Goal: Navigation & Orientation: Find specific page/section

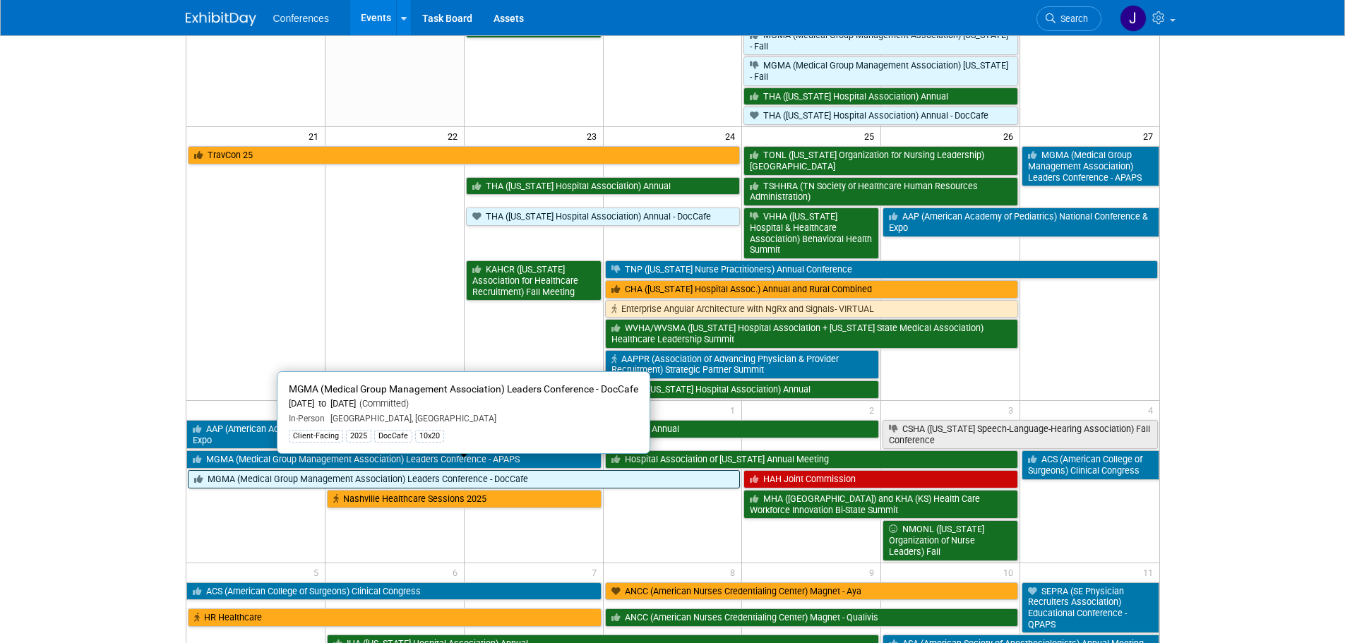
click at [221, 470] on link "MGMA (Medical Group Management Association) Leaders Conference - DocCafe" at bounding box center [464, 479] width 553 height 18
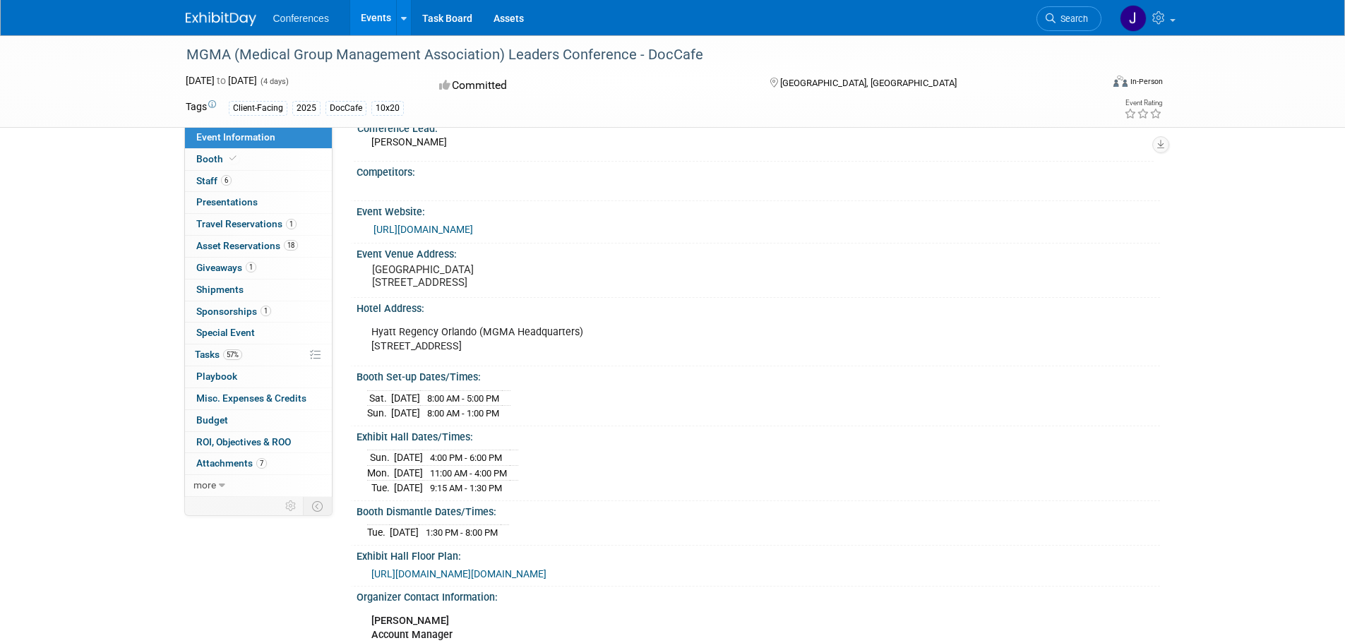
scroll to position [141, 0]
drag, startPoint x: 377, startPoint y: 531, endPoint x: 519, endPoint y: 530, distance: 142.0
click at [509, 530] on tr "Tue. Sep 30, 2025 1:30 PM - 8:00 PM" at bounding box center [438, 532] width 142 height 15
click at [498, 530] on span "1:30 PM - 8:00 PM" at bounding box center [462, 532] width 72 height 11
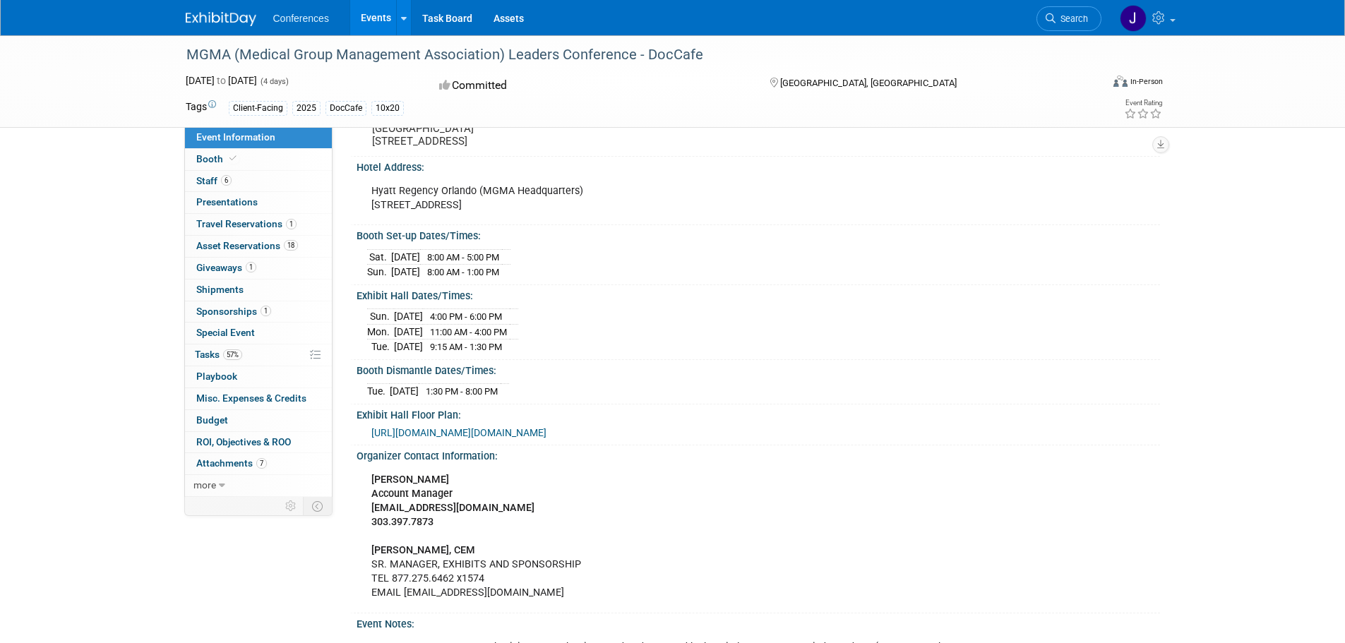
scroll to position [282, 0]
click at [222, 488] on icon at bounding box center [222, 486] width 6 height 10
click at [256, 229] on span "Travel Reservations 1" at bounding box center [246, 223] width 100 height 11
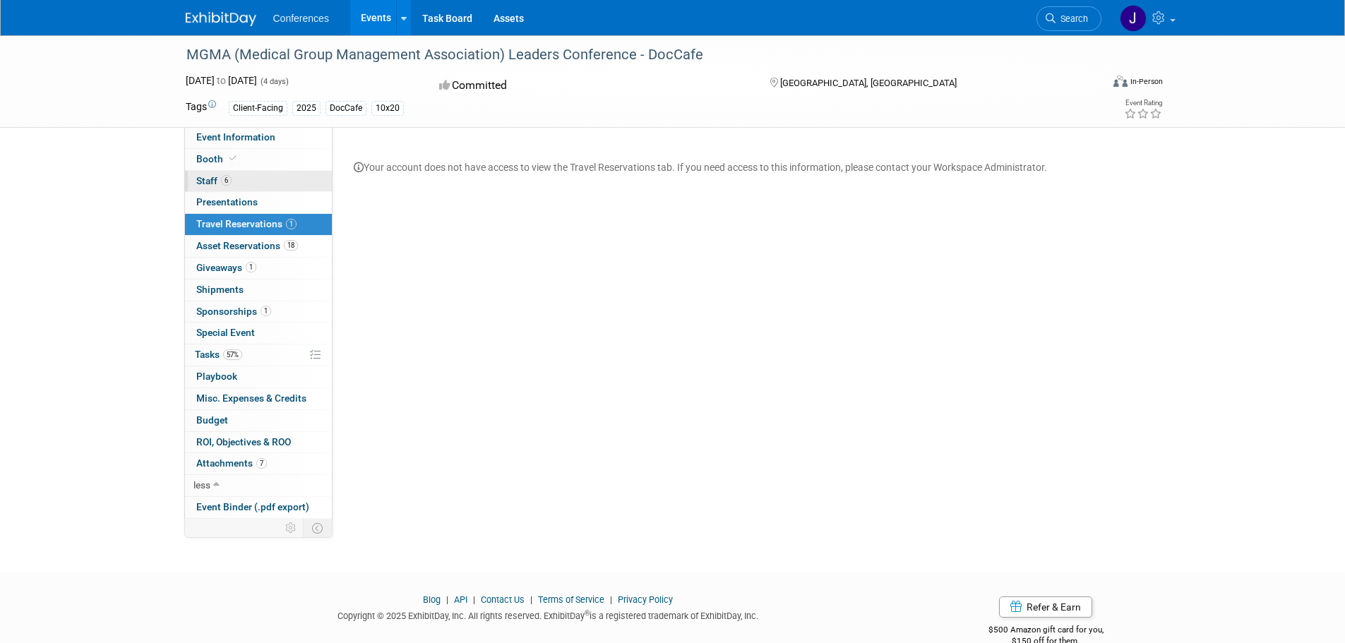
click at [191, 178] on link "6 Staff 6" at bounding box center [258, 181] width 147 height 21
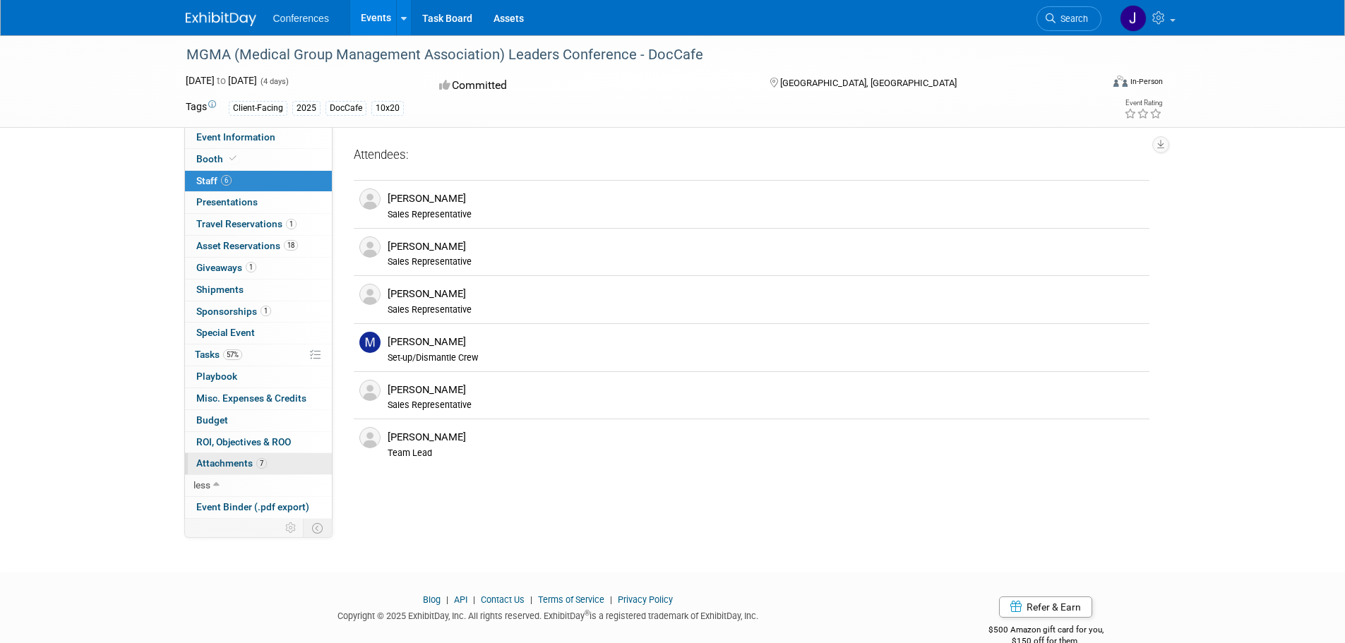
click at [237, 468] on span "Attachments 7" at bounding box center [231, 463] width 71 height 11
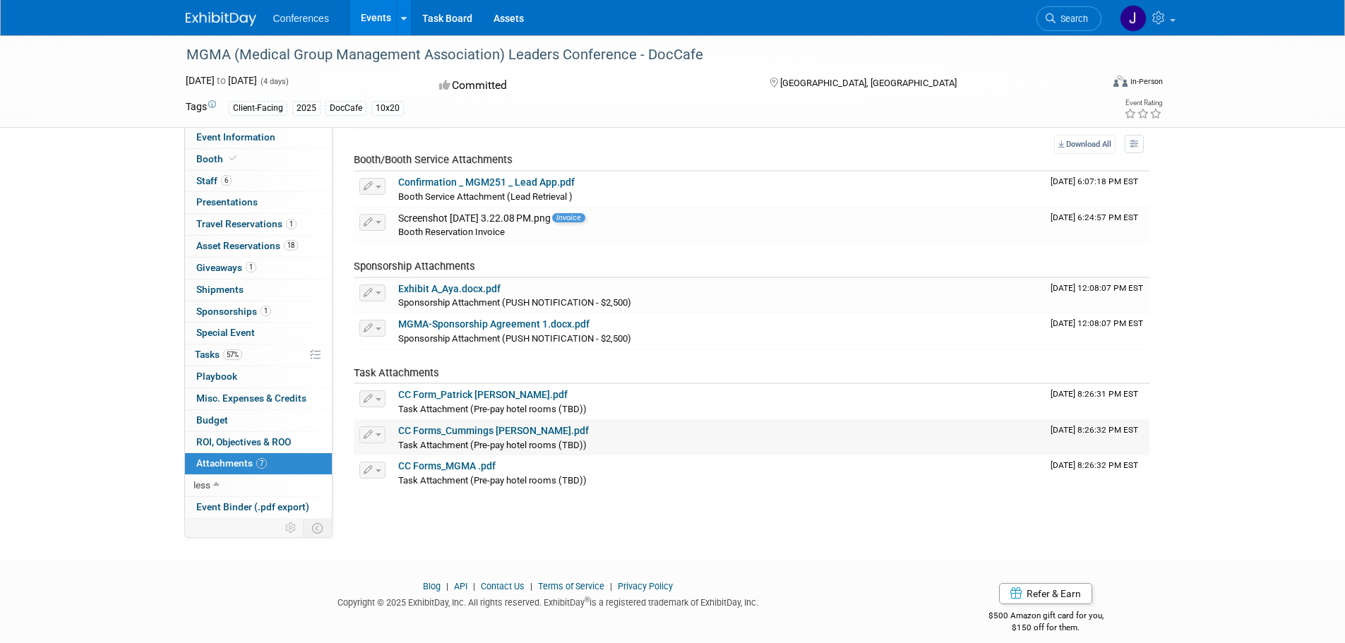
scroll to position [56, 0]
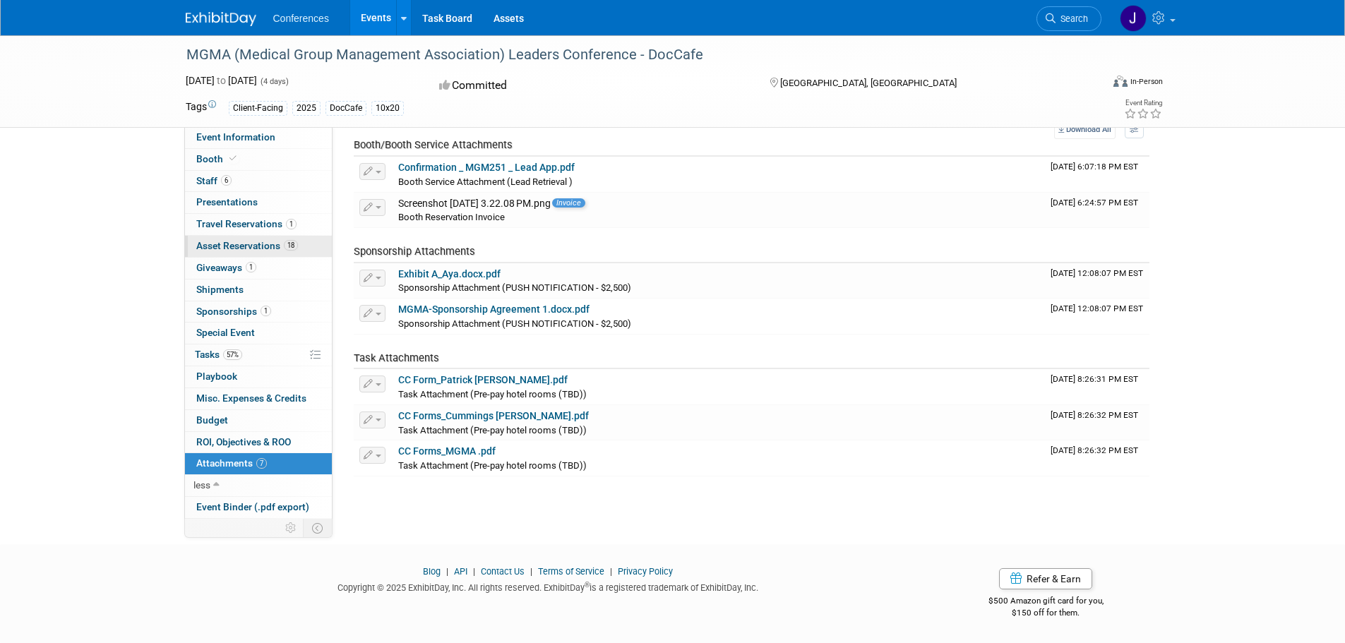
click at [232, 255] on link "18 Asset Reservations 18" at bounding box center [258, 246] width 147 height 21
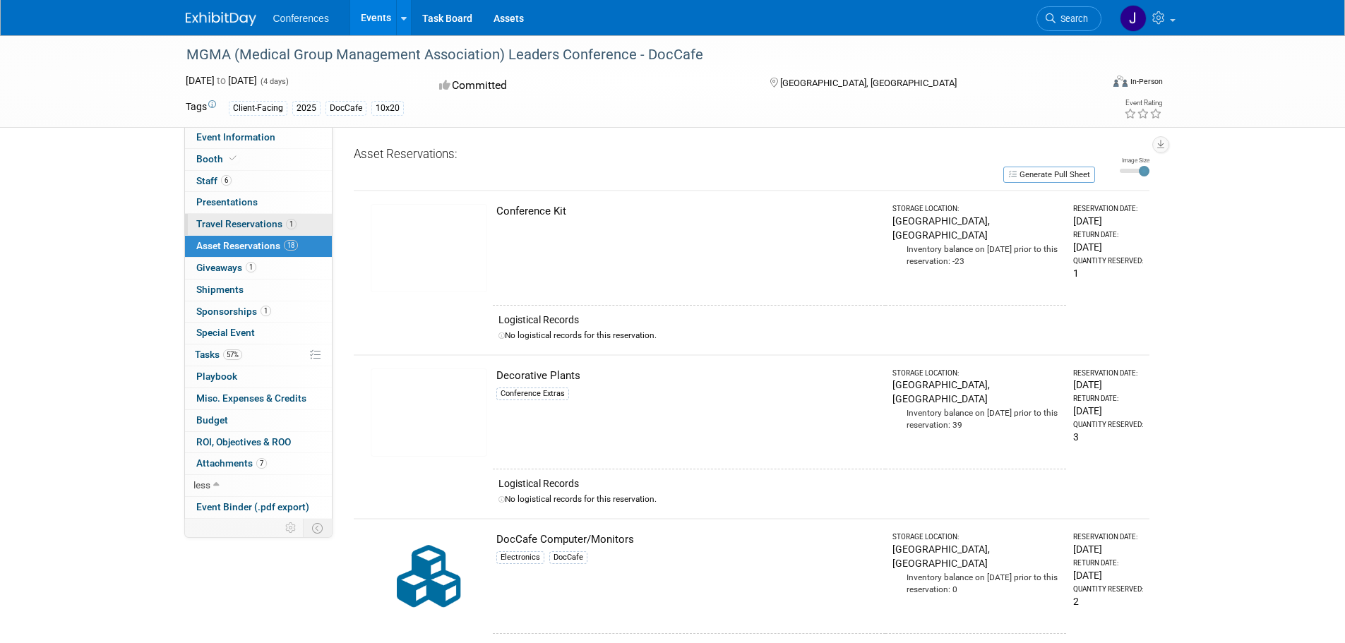
click at [230, 229] on span "Travel Reservations 1" at bounding box center [246, 223] width 100 height 11
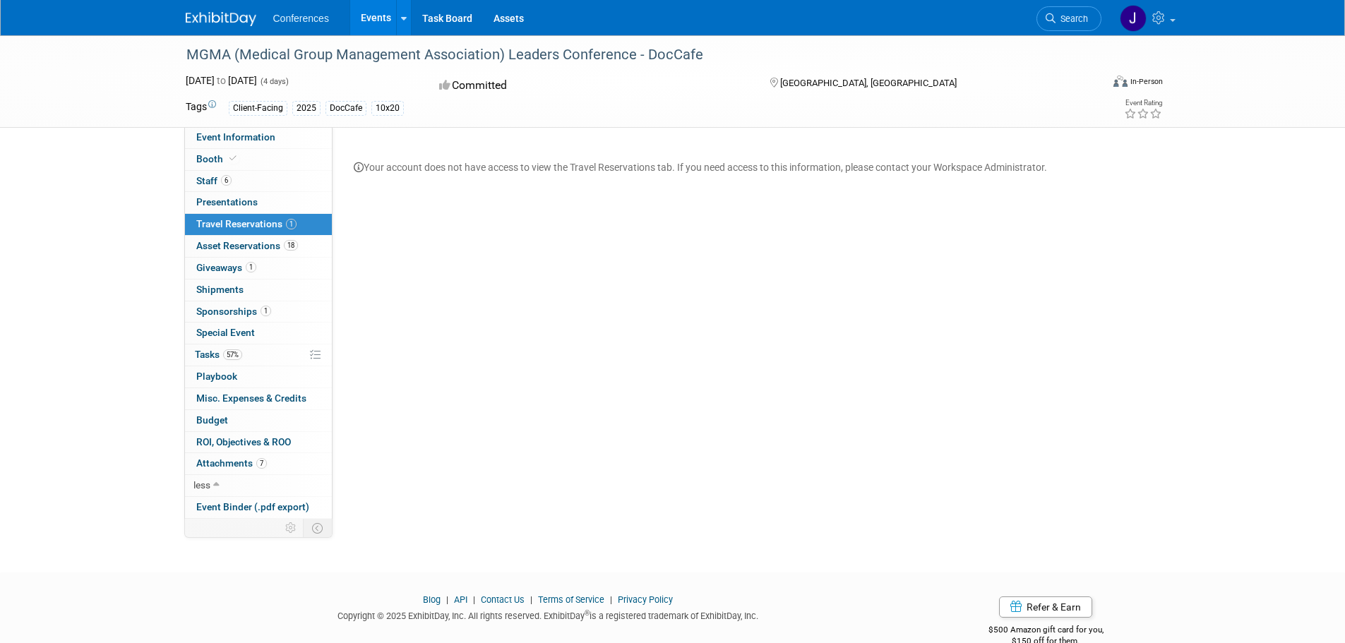
click at [234, 311] on span "Sponsorships 1" at bounding box center [233, 311] width 75 height 11
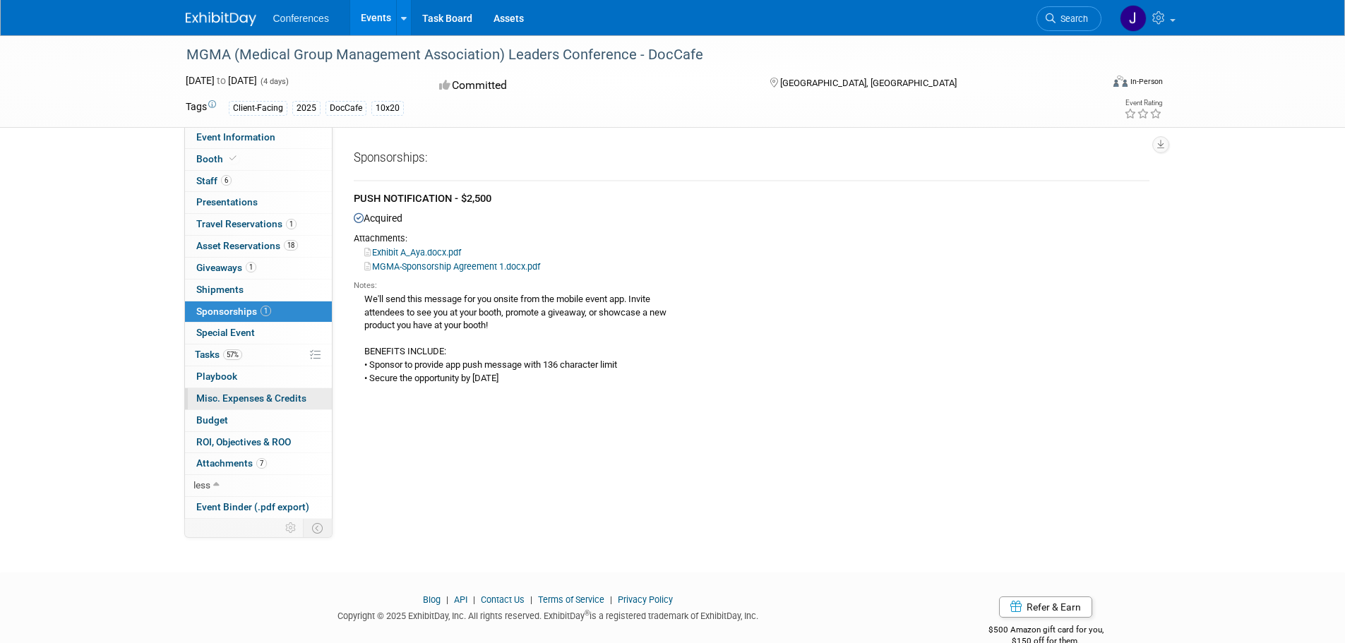
click at [259, 388] on link "0 Misc. Expenses & Credits 0" at bounding box center [258, 398] width 147 height 21
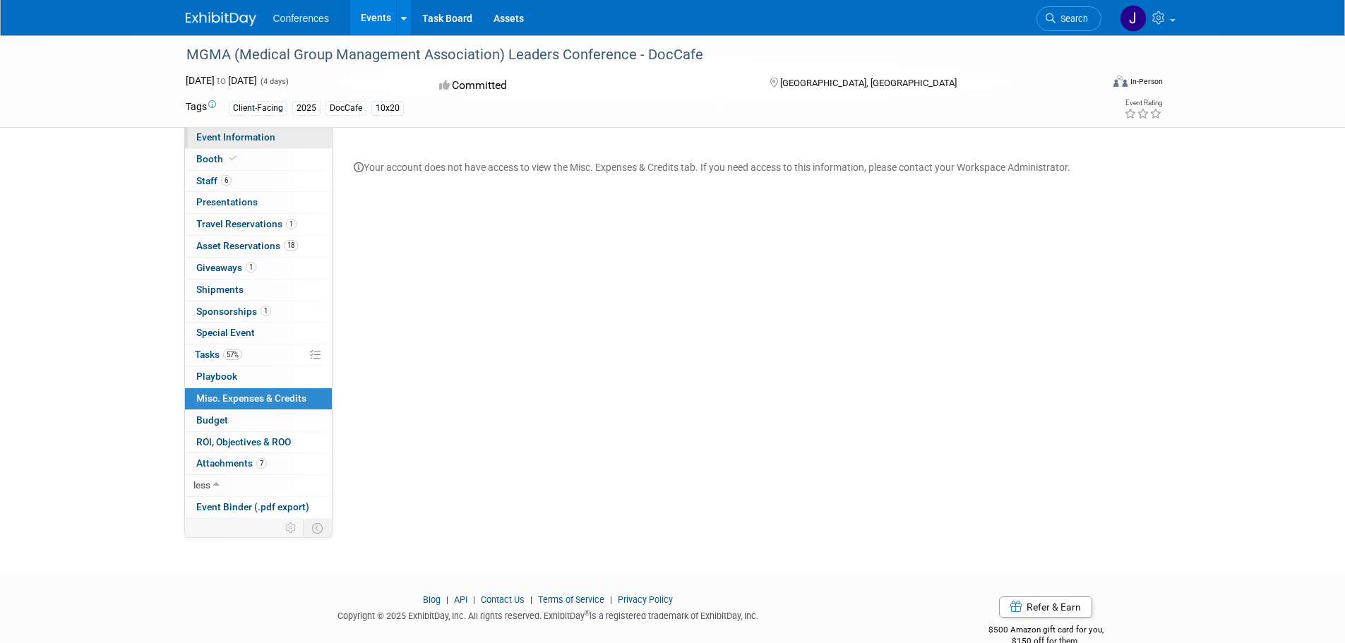
click at [259, 136] on span "Event Information" at bounding box center [235, 136] width 79 height 11
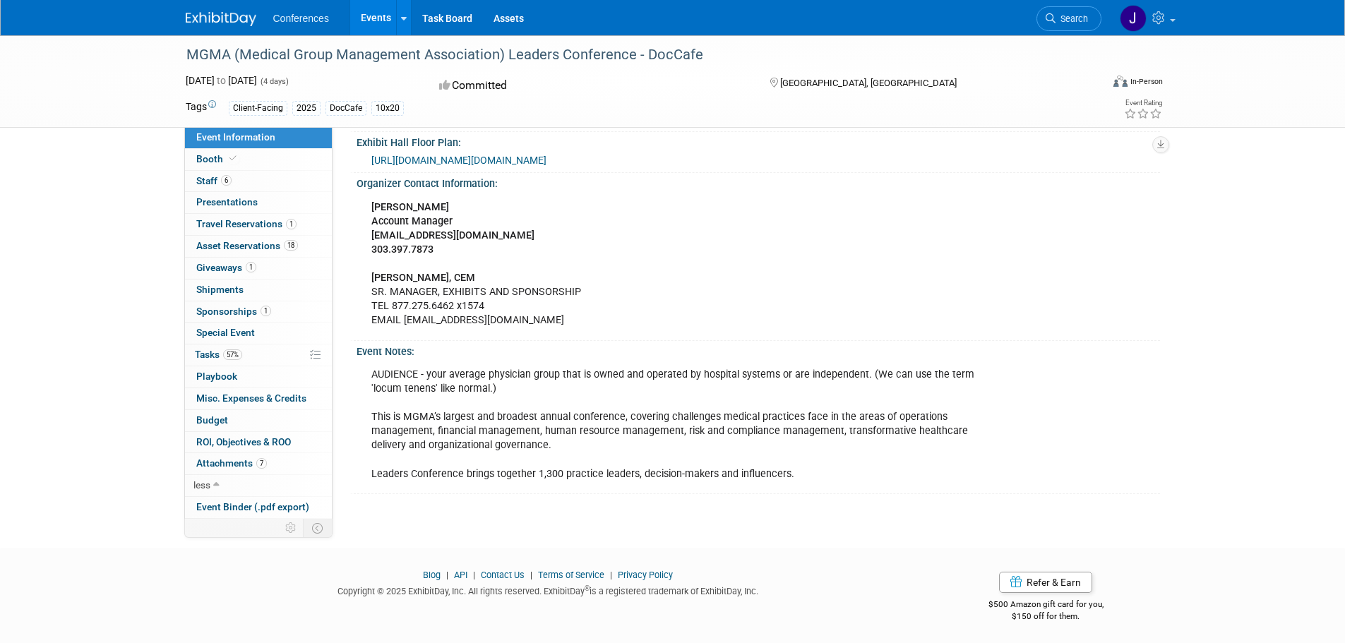
scroll to position [555, 0]
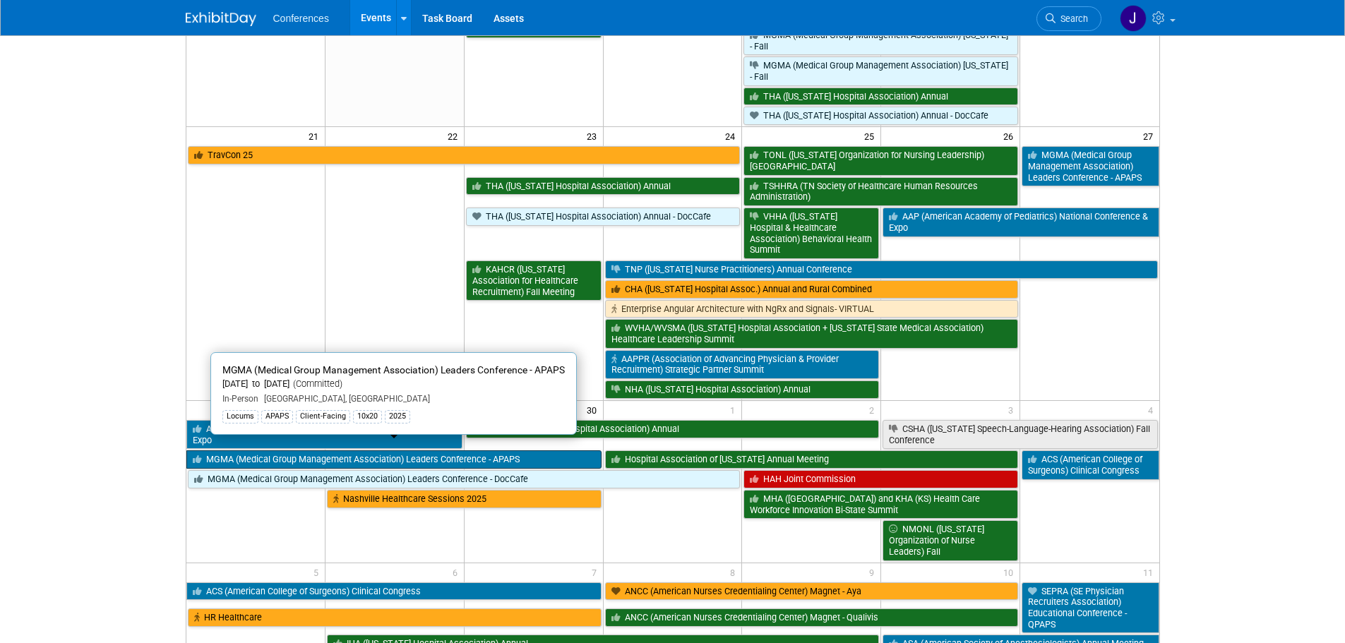
click at [242, 451] on link "MGMA (Medical Group Management Association) Leaders Conference - APAPS" at bounding box center [393, 460] width 415 height 18
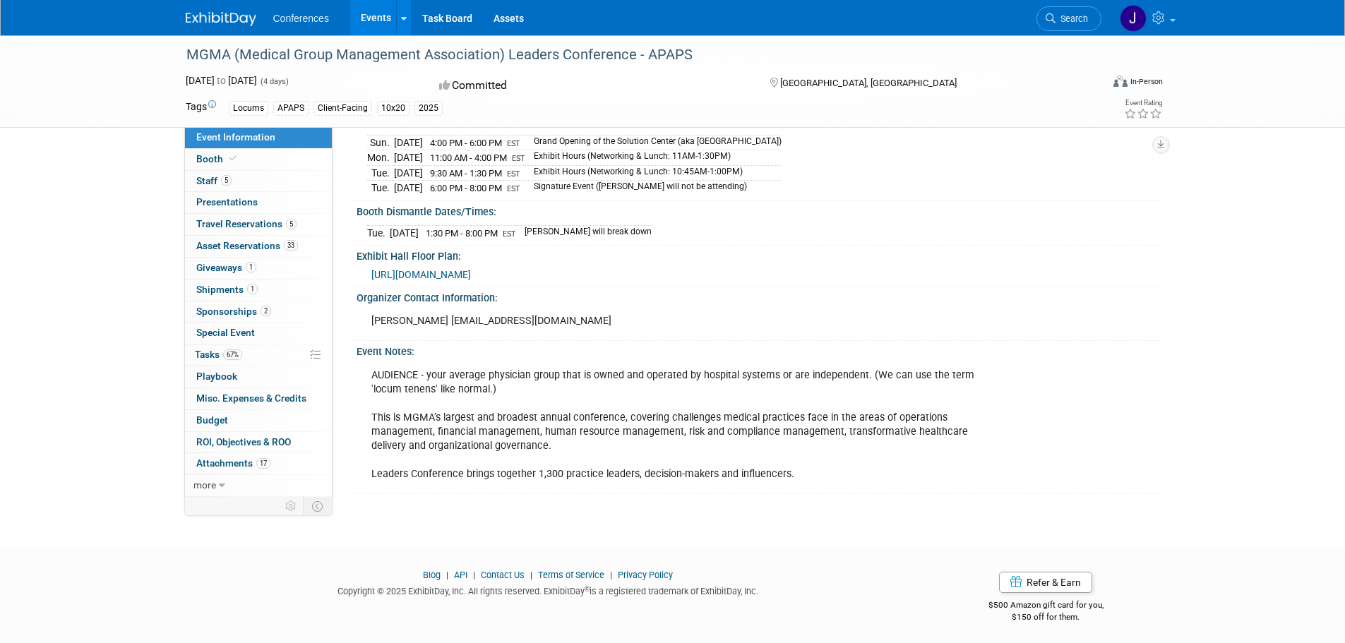
scroll to position [484, 0]
click at [214, 162] on span "Booth" at bounding box center [217, 158] width 43 height 11
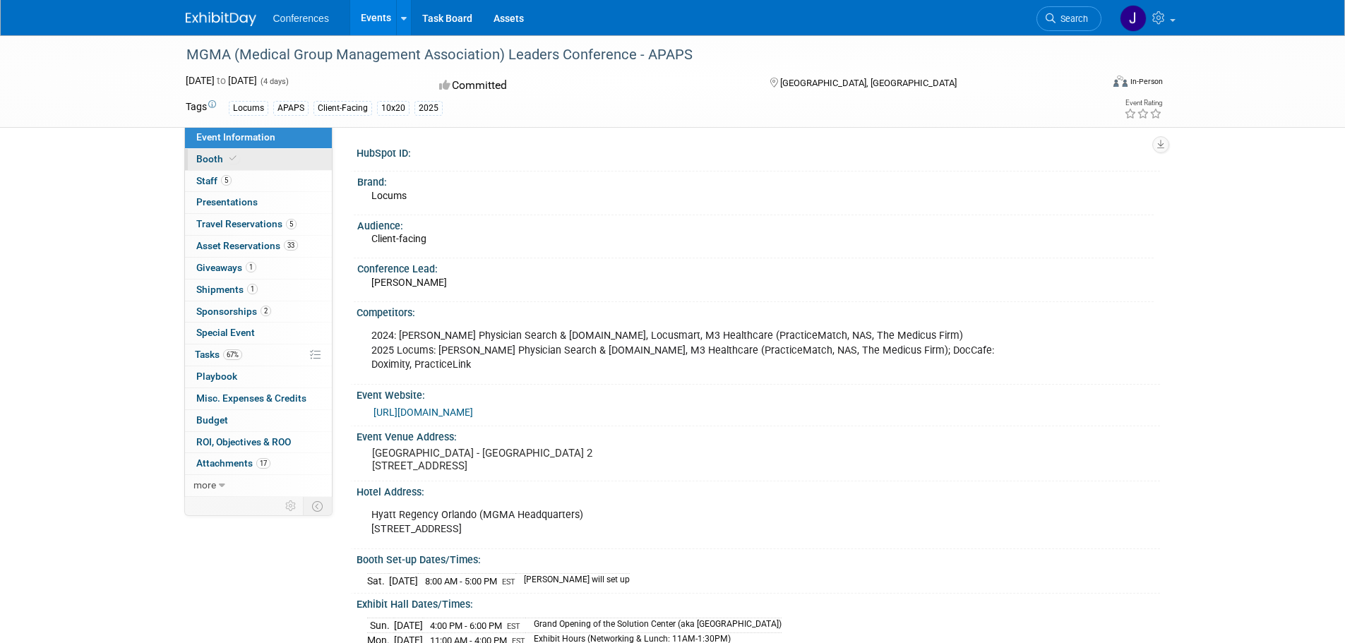
select select "10'x20'"
select select "Yes"
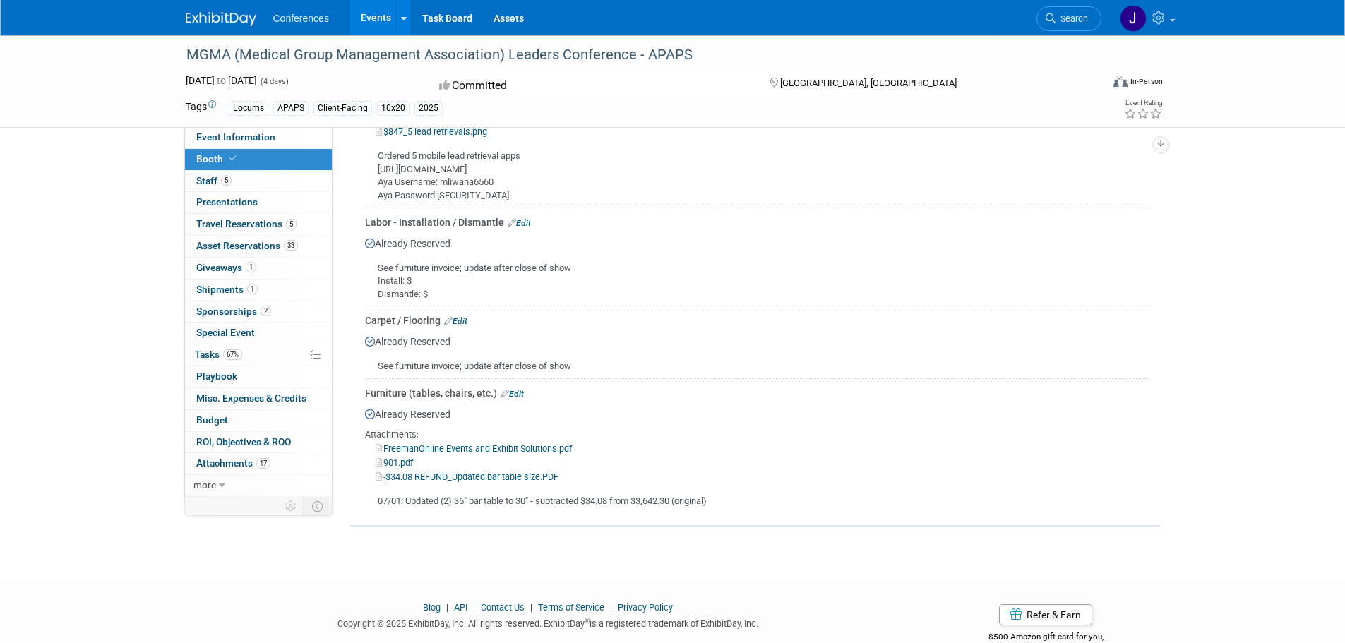
scroll to position [845, 0]
click at [212, 178] on span "Staff 5" at bounding box center [213, 180] width 35 height 11
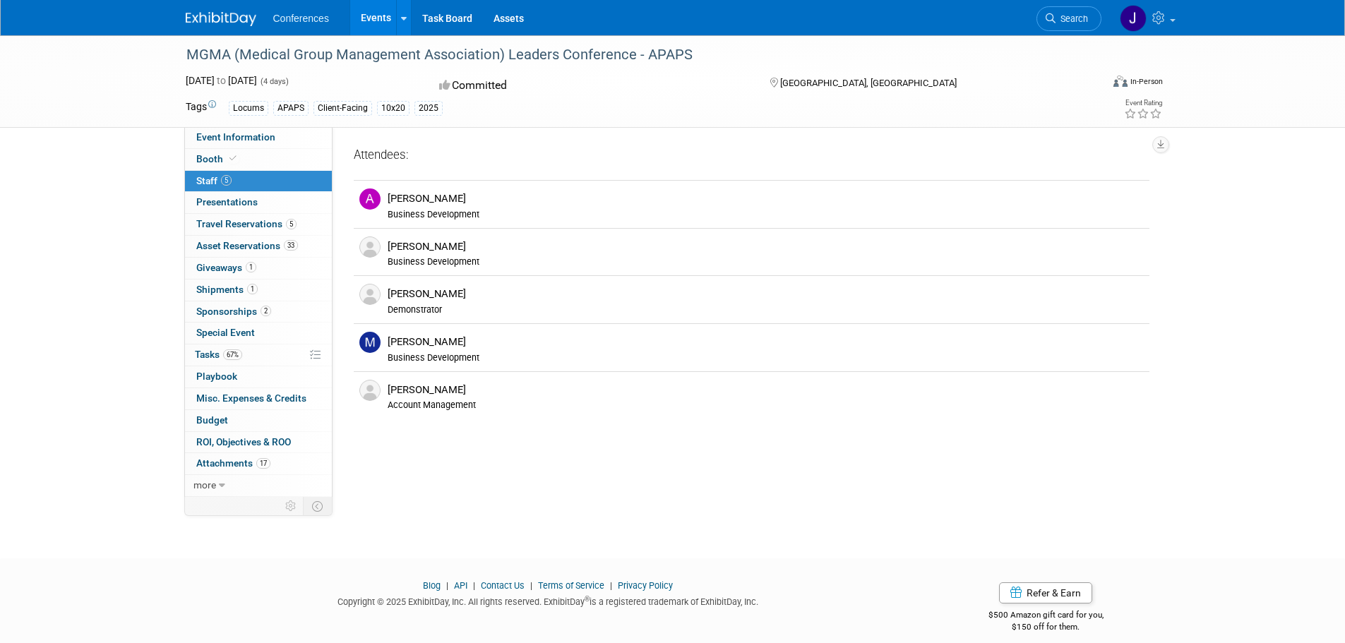
click at [208, 189] on link "5 Staff 5" at bounding box center [258, 181] width 147 height 21
click at [213, 200] on span "Presentations 0" at bounding box center [226, 201] width 61 height 11
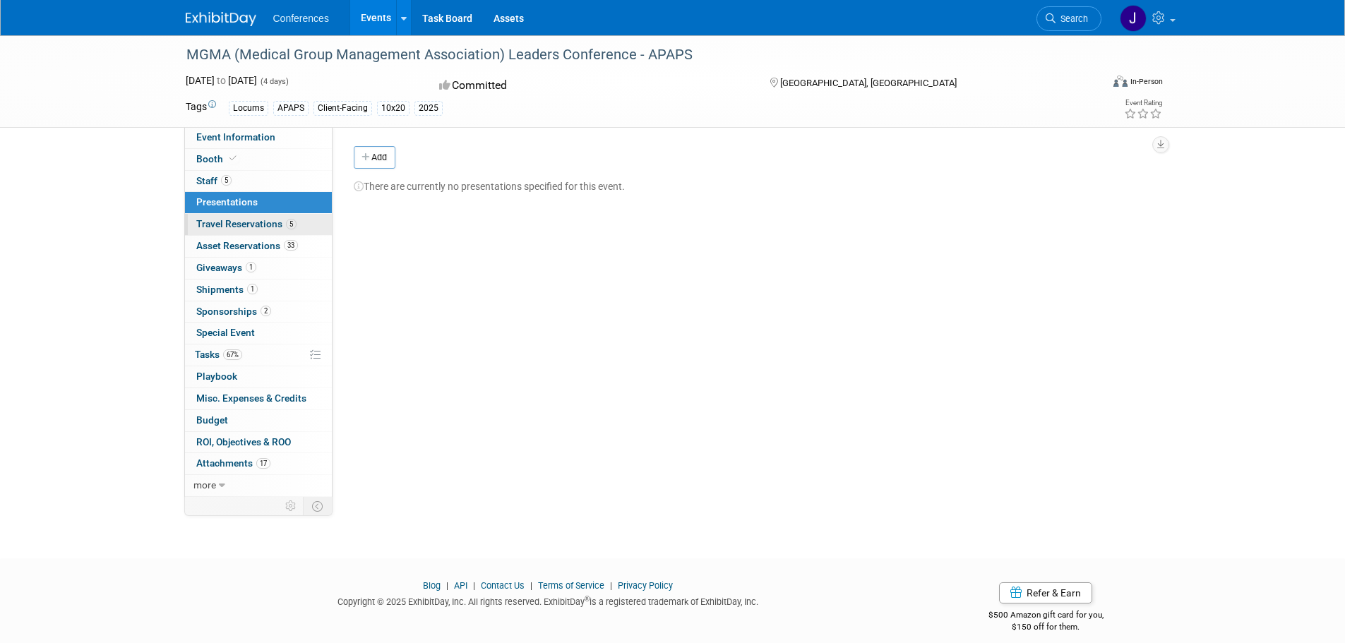
click at [215, 218] on span "Travel Reservations 5" at bounding box center [246, 223] width 100 height 11
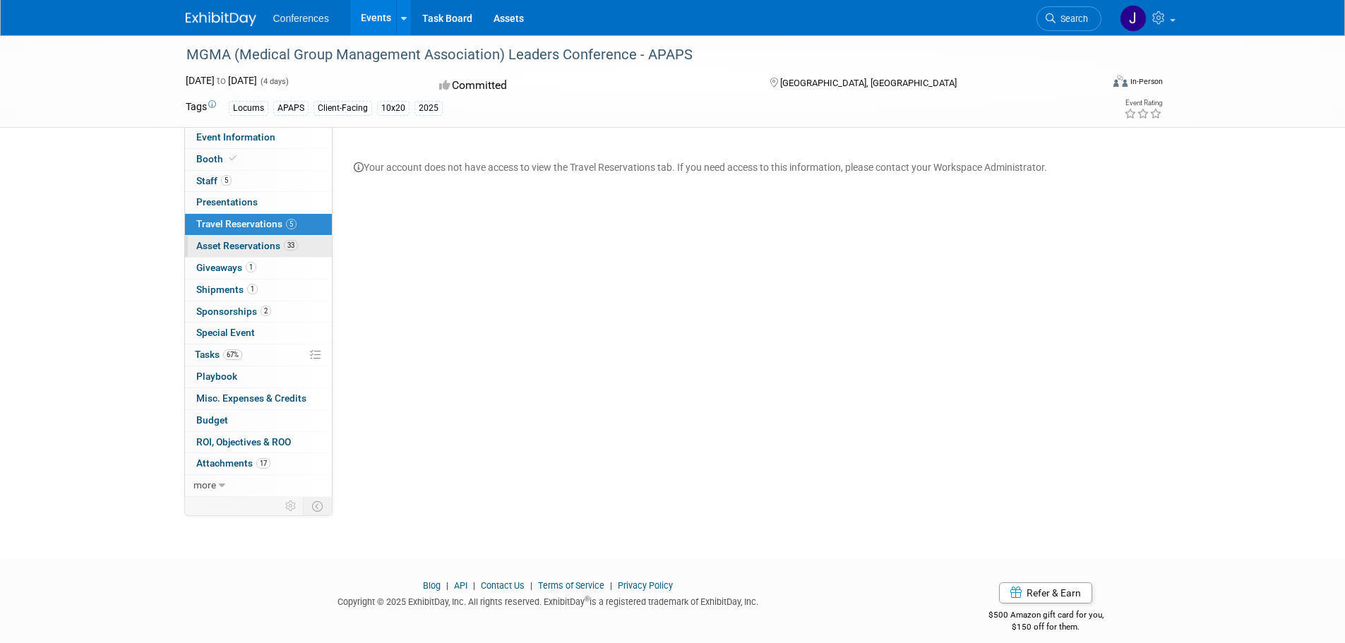
click at [232, 252] on link "33 Asset Reservations 33" at bounding box center [258, 246] width 147 height 21
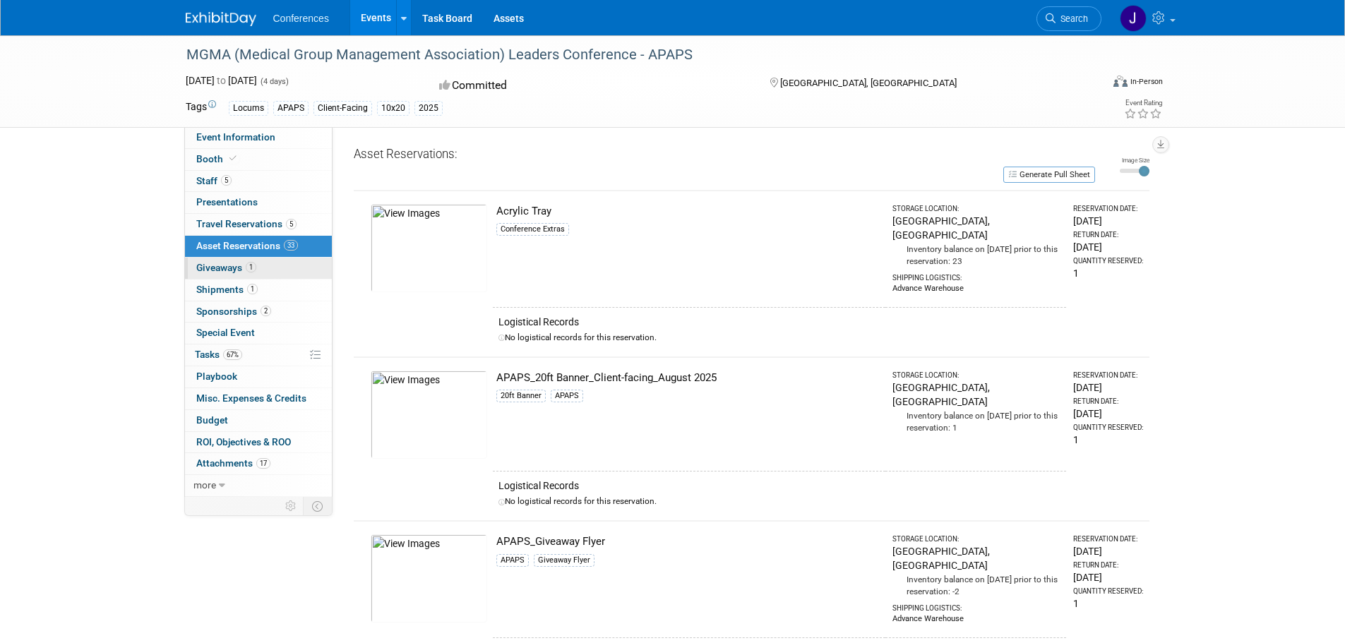
click at [239, 259] on link "1 Giveaways 1" at bounding box center [258, 268] width 147 height 21
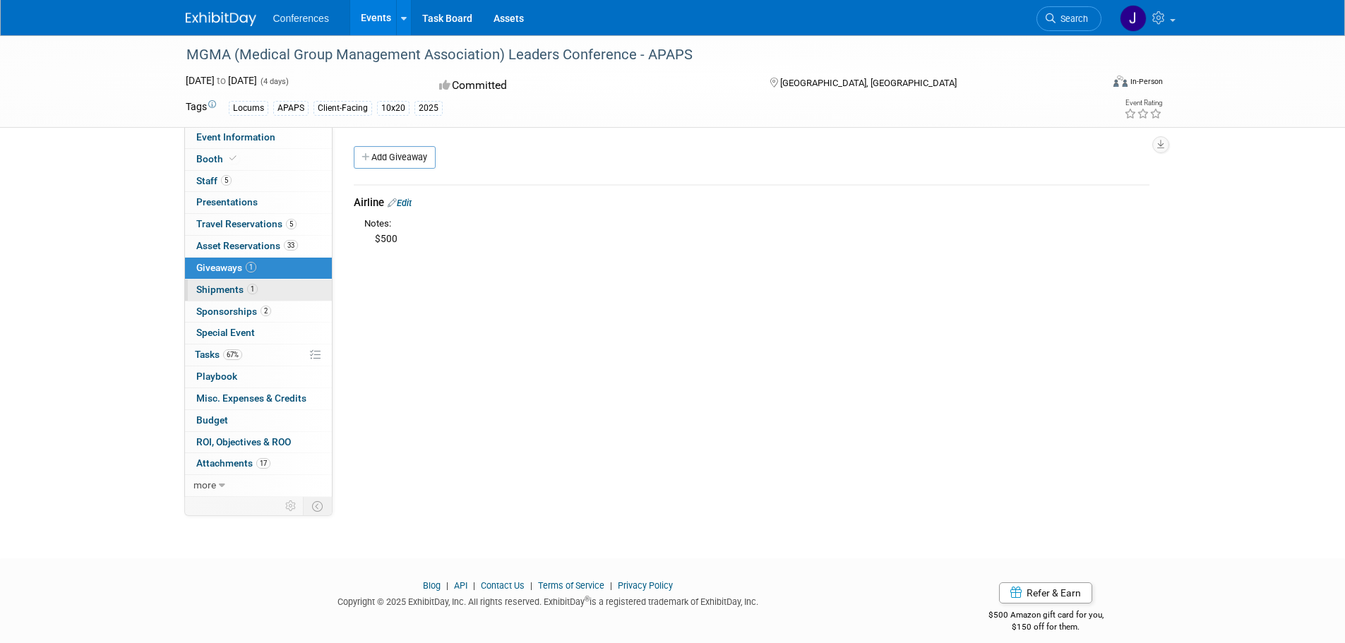
click at [234, 294] on span "Shipments 1" at bounding box center [226, 289] width 61 height 11
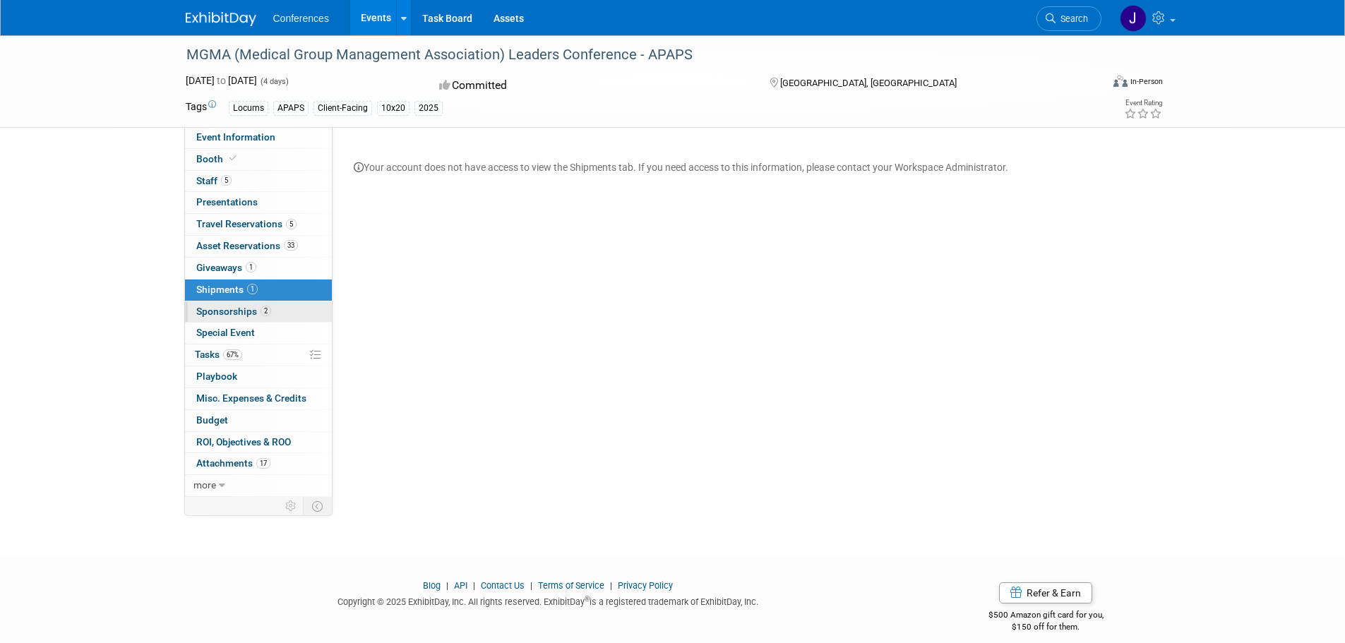
click at [239, 309] on span "Sponsorships 2" at bounding box center [233, 311] width 75 height 11
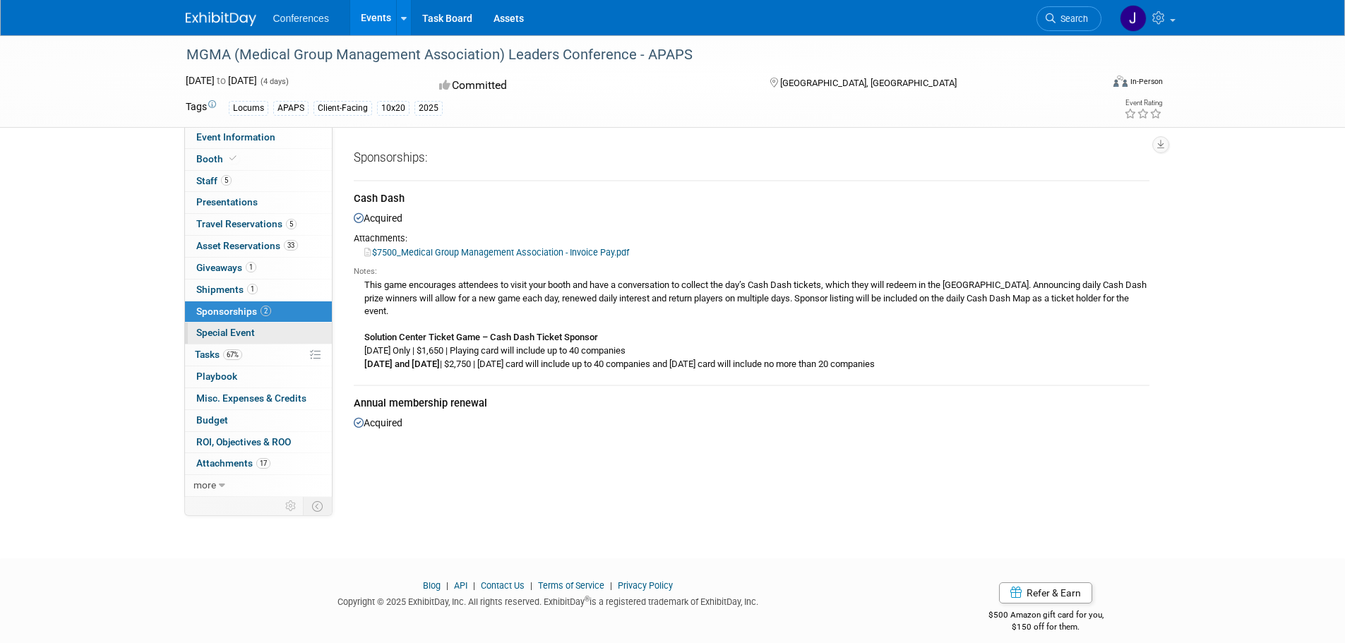
click at [215, 332] on span "Special Event" at bounding box center [225, 332] width 59 height 11
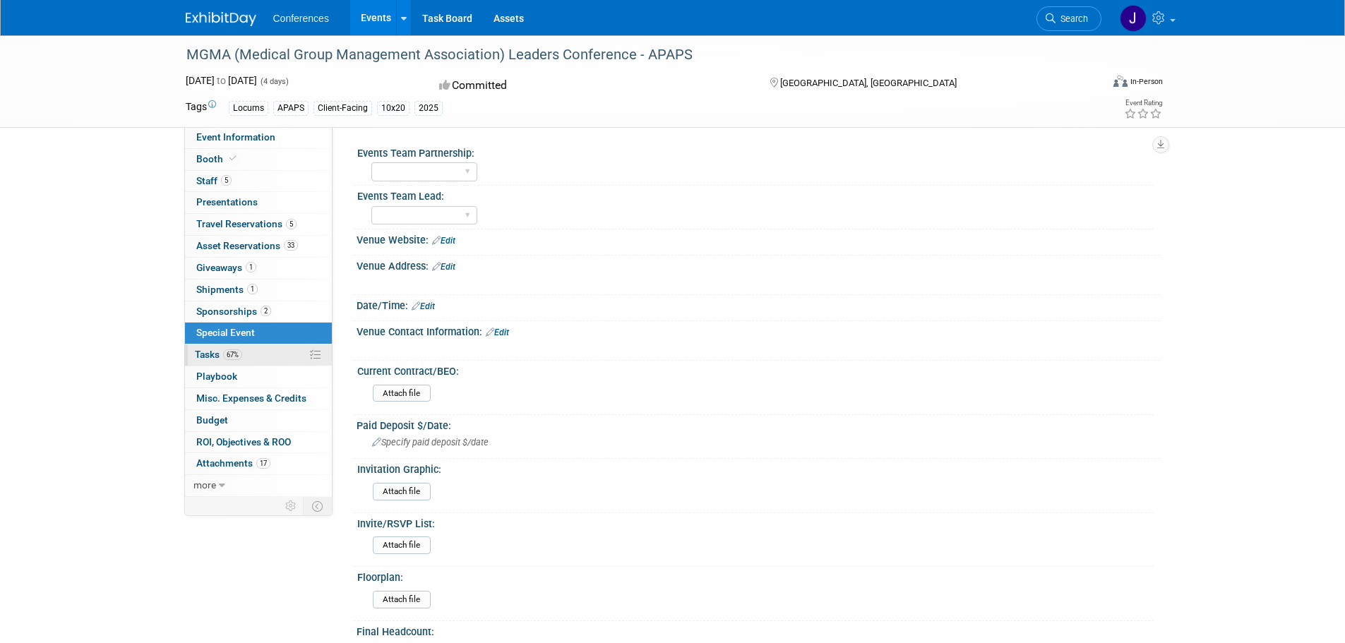
click at [214, 361] on link "67% Tasks 67%" at bounding box center [258, 355] width 147 height 21
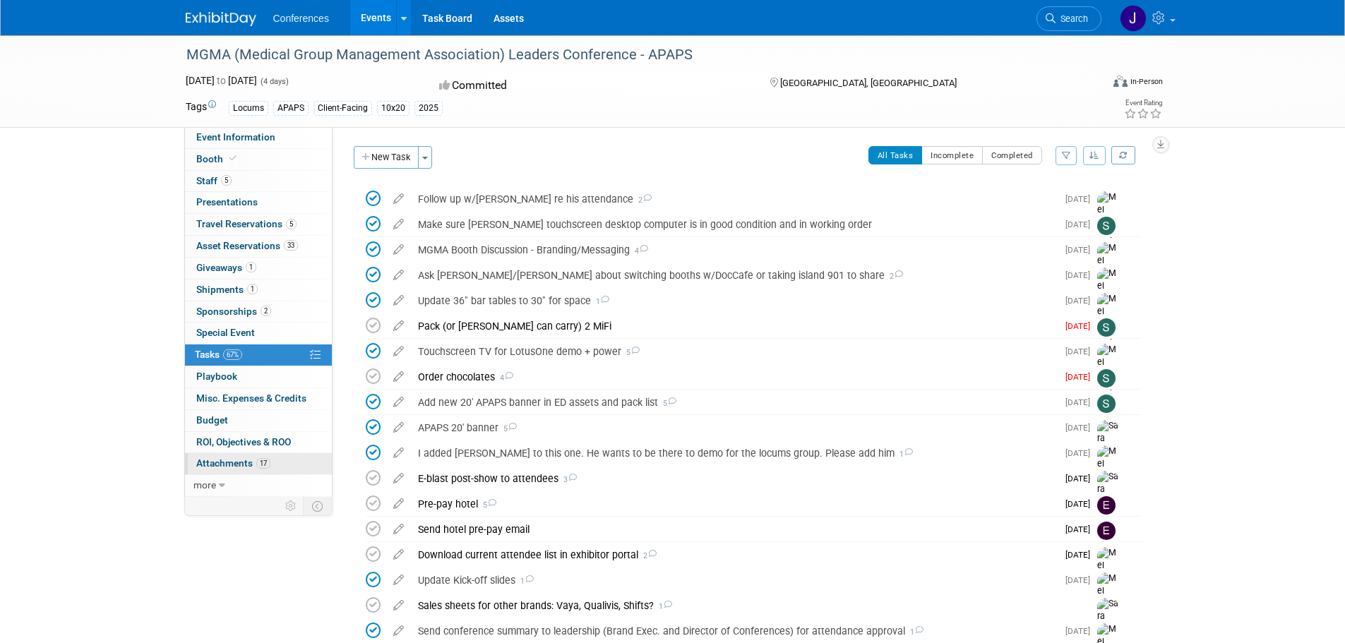
click at [216, 456] on link "17 Attachments 17" at bounding box center [258, 463] width 147 height 21
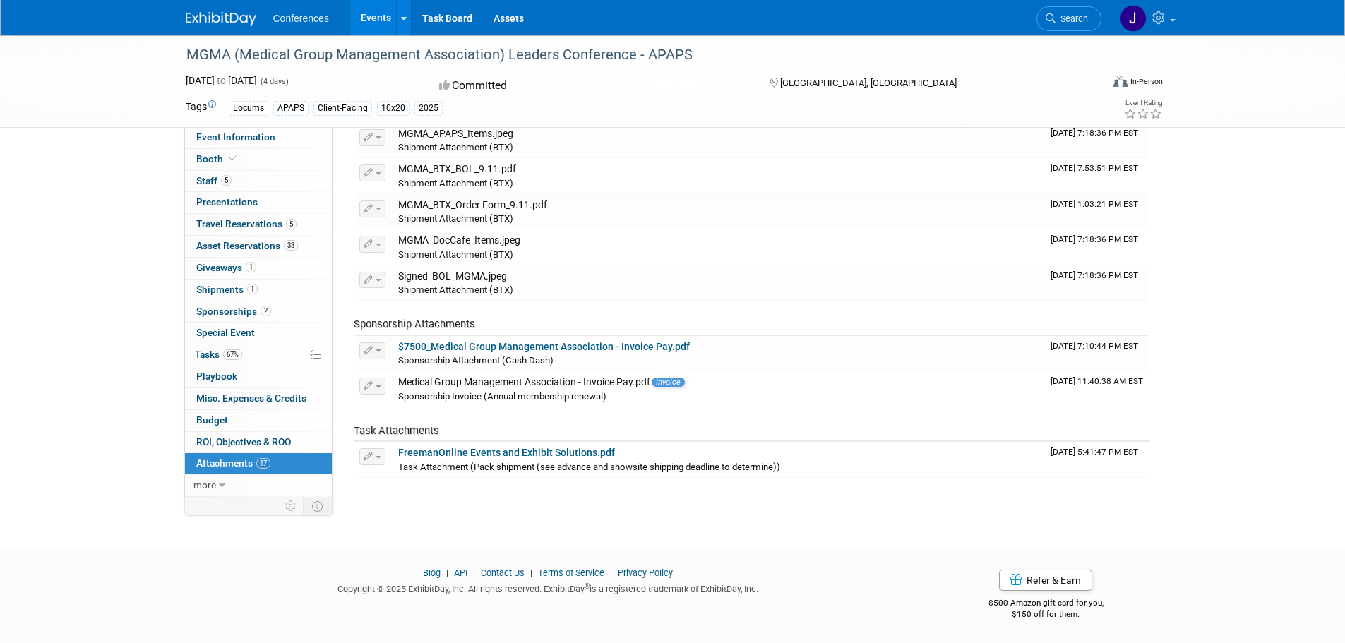
scroll to position [482, 0]
click at [201, 482] on span "more" at bounding box center [205, 485] width 23 height 11
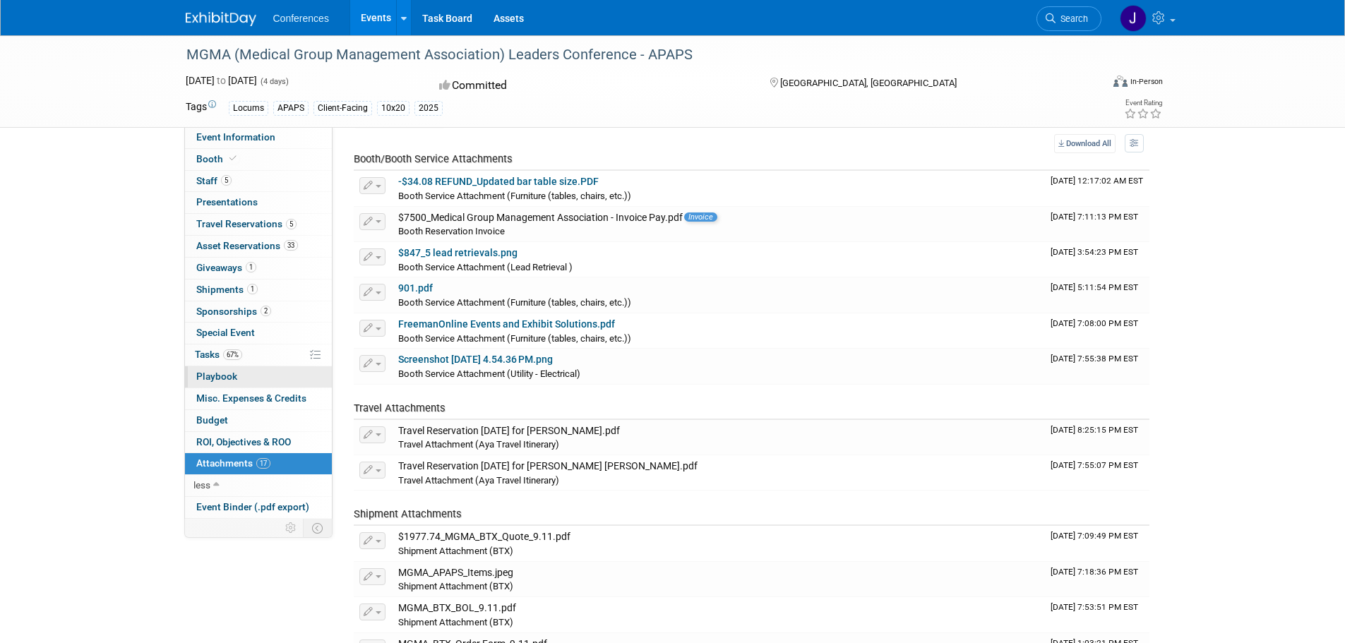
scroll to position [0, 0]
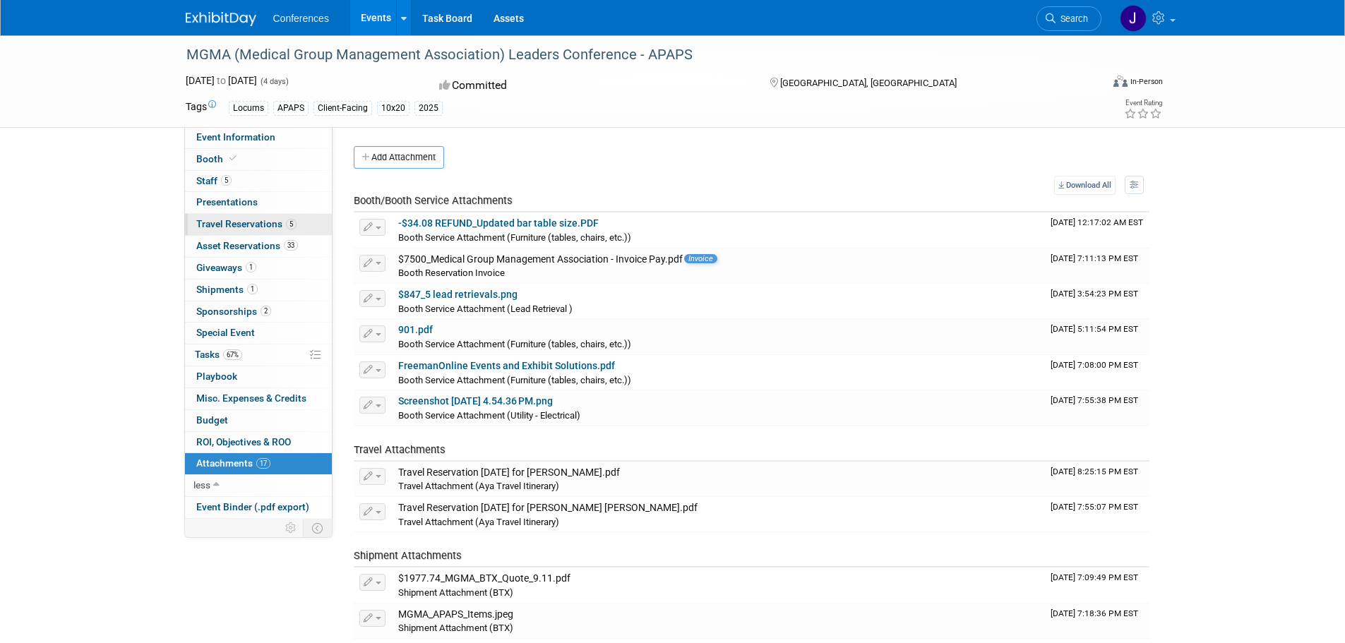
click at [244, 229] on span "Travel Reservations 5" at bounding box center [246, 223] width 100 height 11
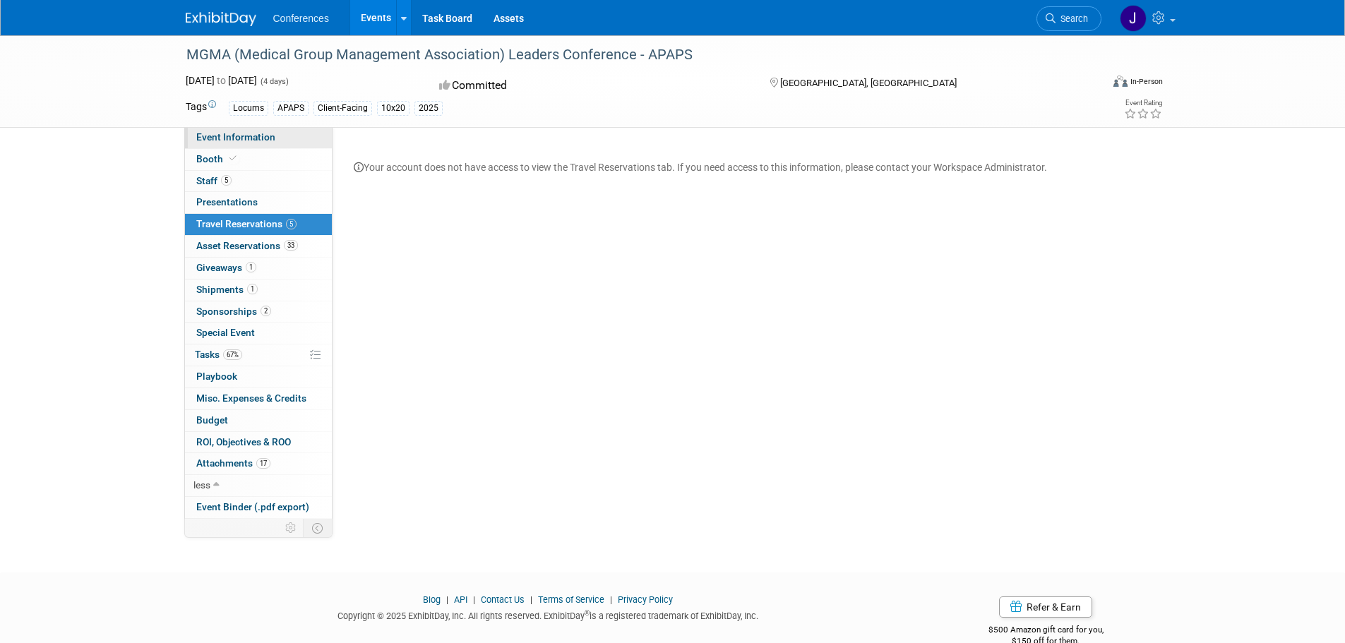
click at [216, 136] on span "Event Information" at bounding box center [235, 136] width 79 height 11
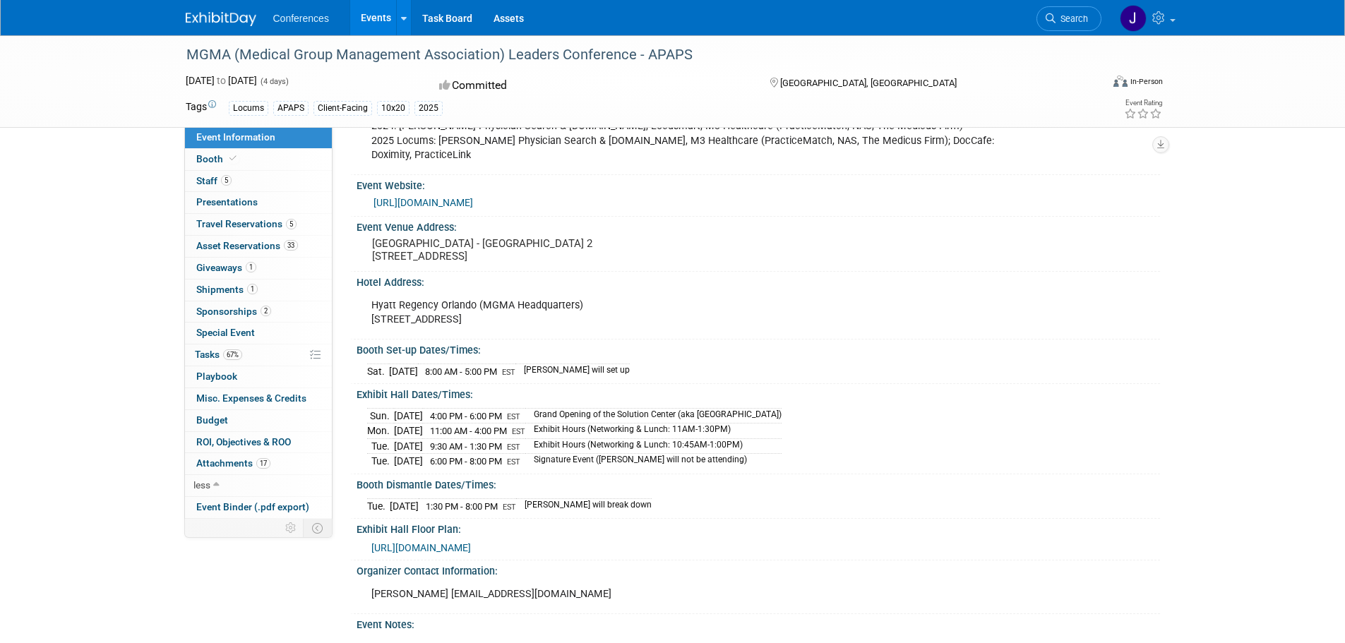
scroll to position [210, 0]
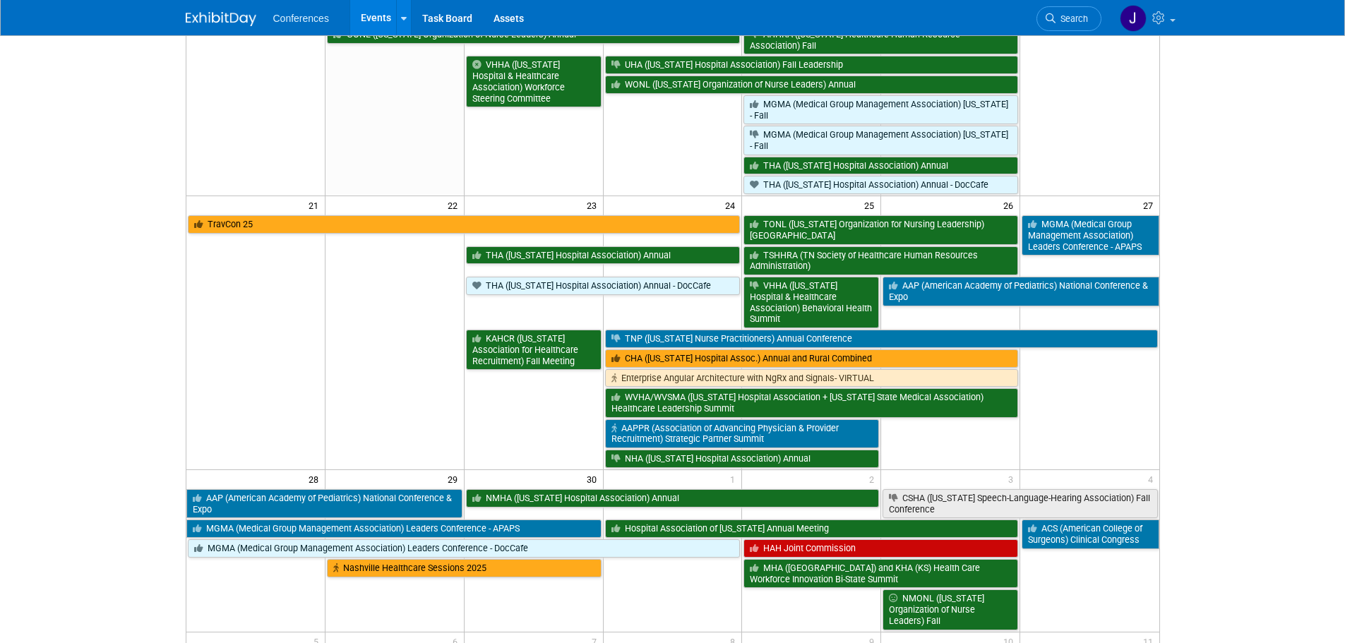
scroll to position [572, 0]
